Goal: Task Accomplishment & Management: Manage account settings

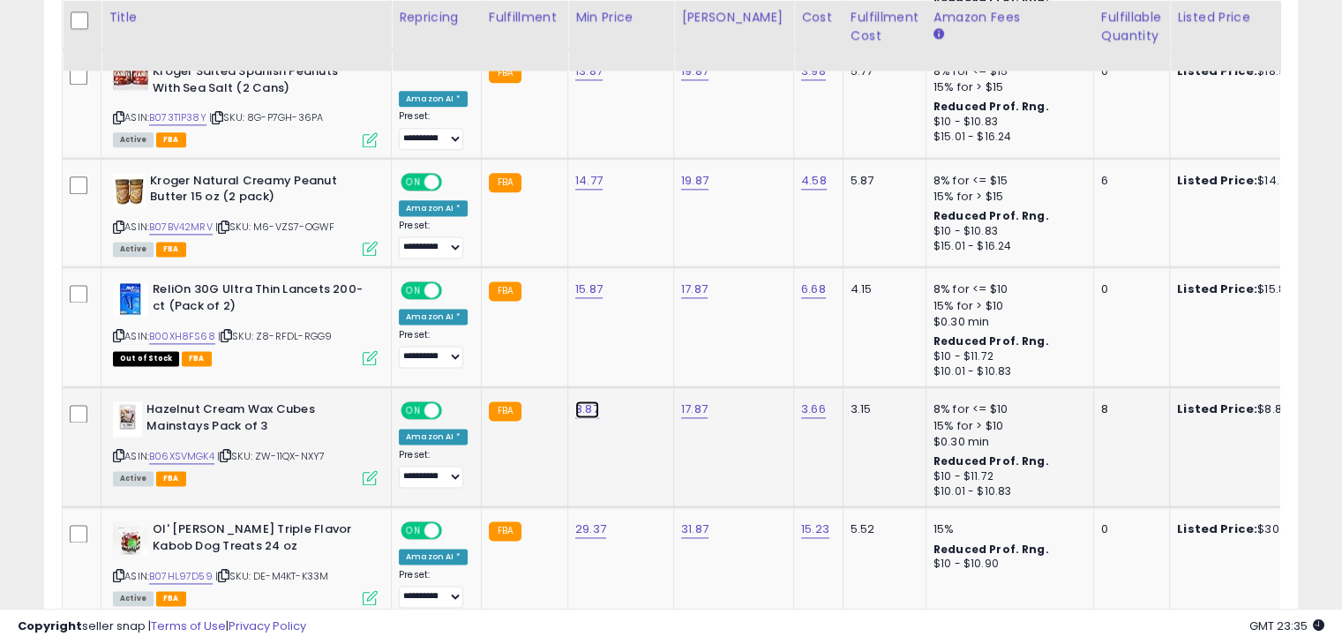
click at [575, 401] on link "8.87" at bounding box center [587, 410] width 24 height 18
type input "****"
click at [635, 339] on icon "submit" at bounding box center [630, 338] width 11 height 11
